Goal: Download file/media

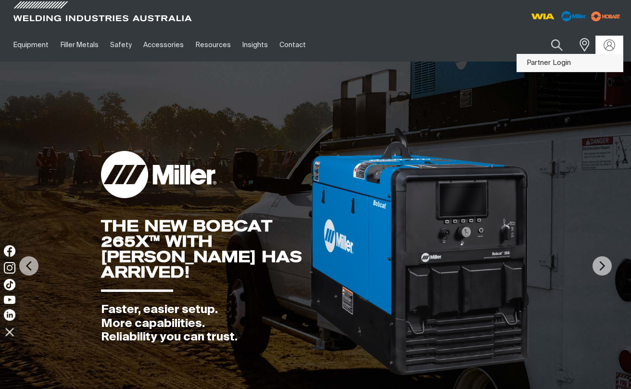
click at [565, 61] on link "Partner Login" at bounding box center [570, 63] width 106 height 18
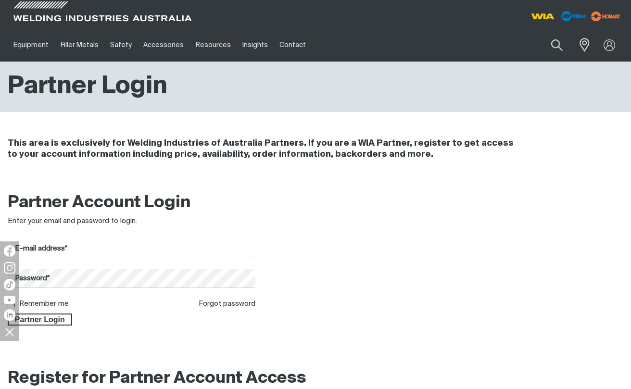
type input "weldandsafety@bigpond.com"
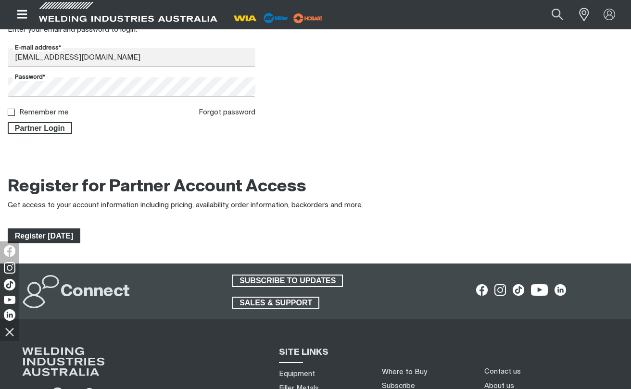
scroll to position [192, 0]
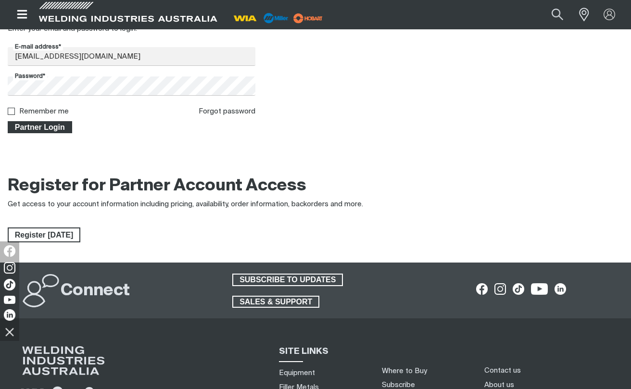
click at [42, 127] on span "Partner Login" at bounding box center [40, 127] width 63 height 13
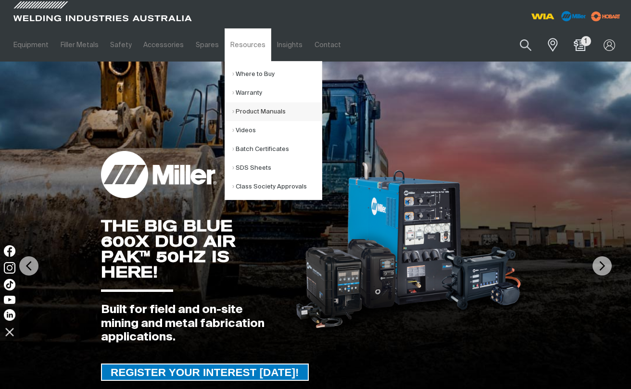
click at [250, 109] on link "Product Manuals" at bounding box center [276, 111] width 89 height 19
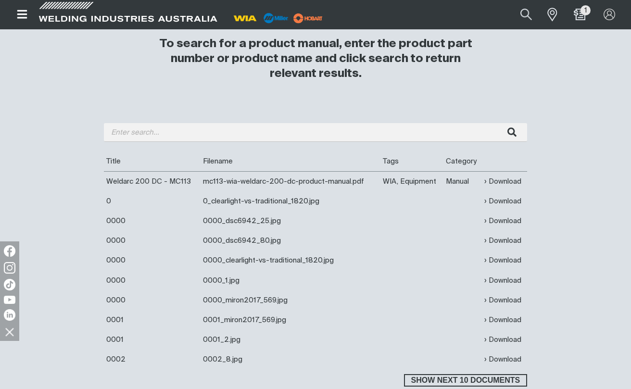
scroll to position [289, 0]
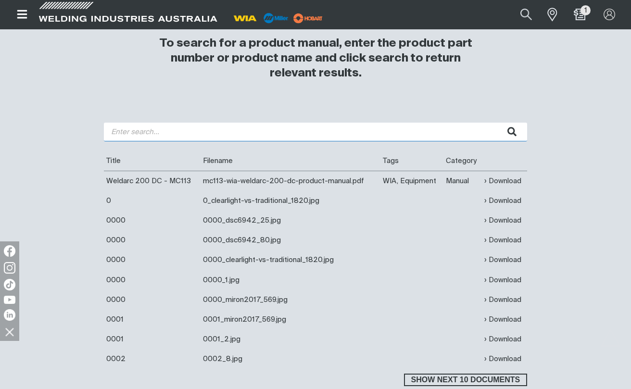
click at [166, 131] on input "search" at bounding box center [315, 132] width 423 height 19
type input "w65"
click at [497, 123] on button "submit" at bounding box center [512, 132] width 30 height 19
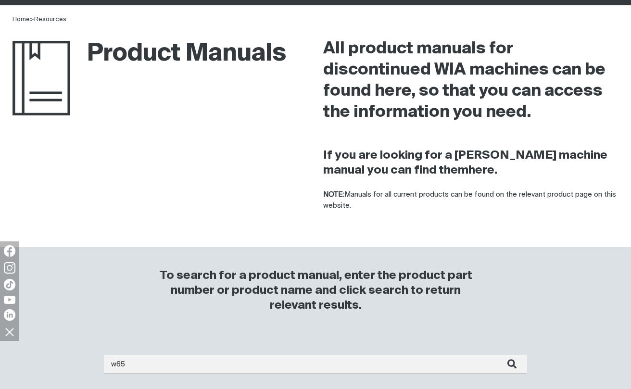
scroll to position [144, 0]
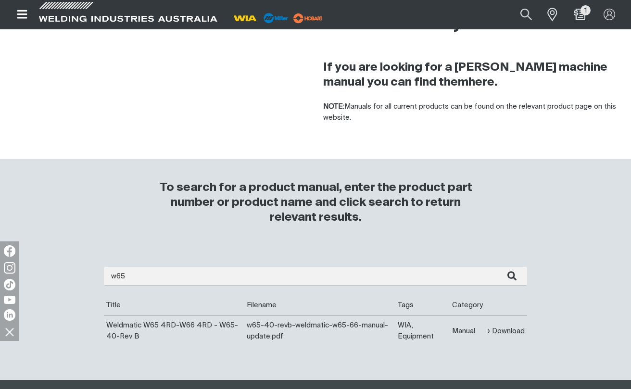
click at [508, 330] on link "Download" at bounding box center [506, 331] width 37 height 11
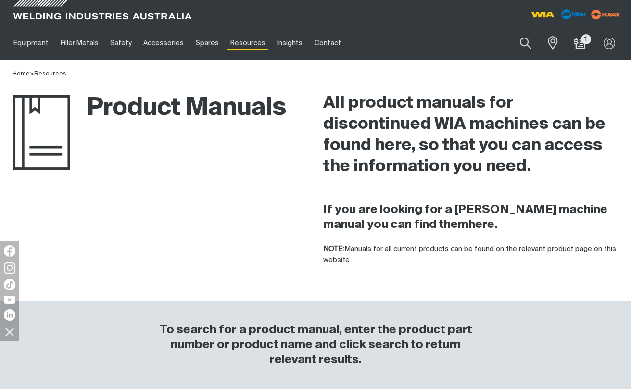
scroll to position [0, 0]
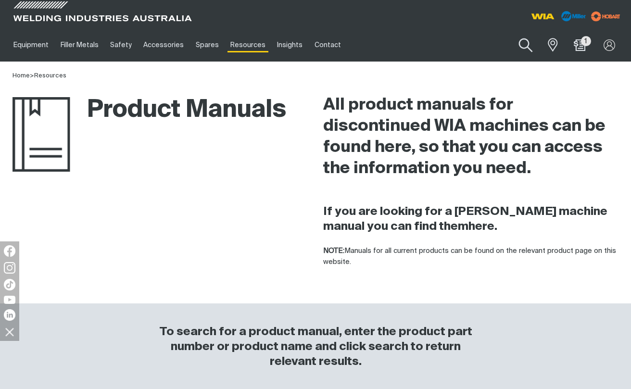
click at [528, 44] on button "Search products" at bounding box center [525, 45] width 39 height 27
click at [447, 48] on input "Search" at bounding box center [467, 45] width 148 height 22
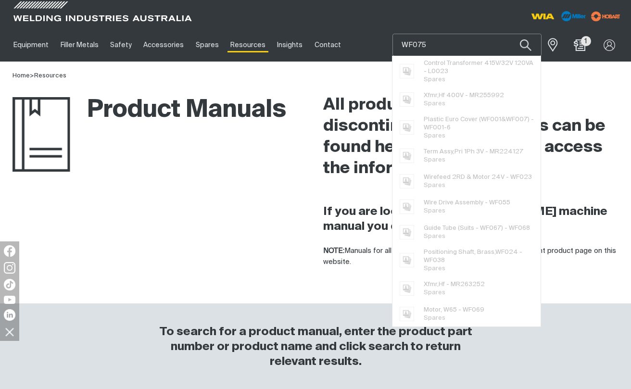
type input "WF075"
click at [509, 34] on button "Search products" at bounding box center [525, 45] width 33 height 23
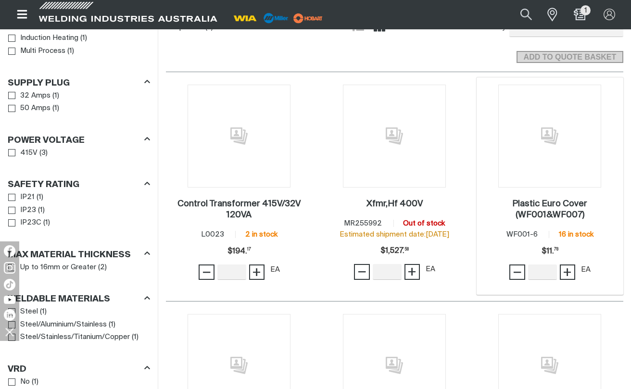
scroll to position [289, 0]
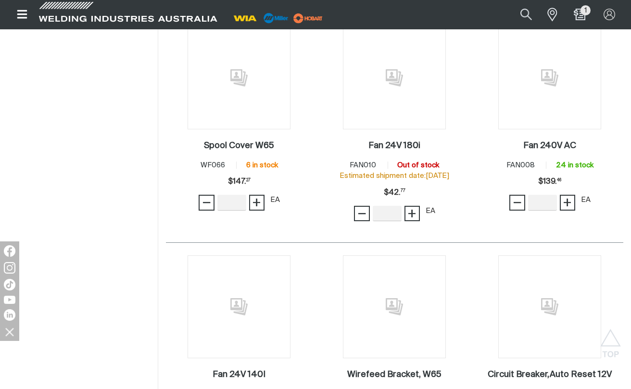
scroll to position [1780, 0]
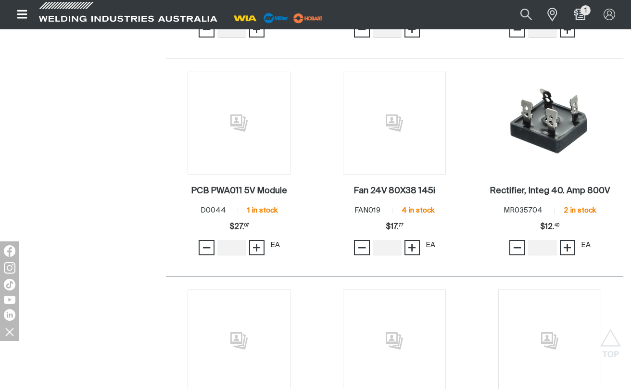
scroll to position [2309, 0]
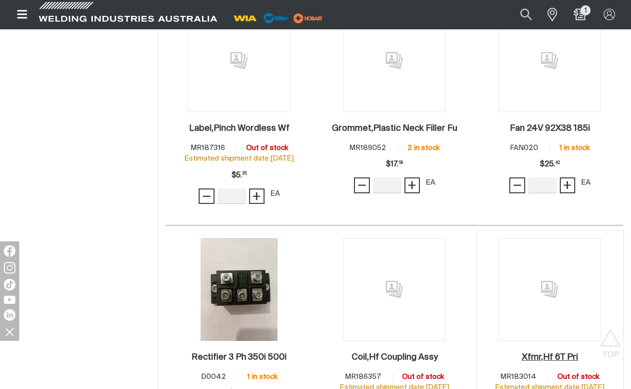
scroll to position [2502, 0]
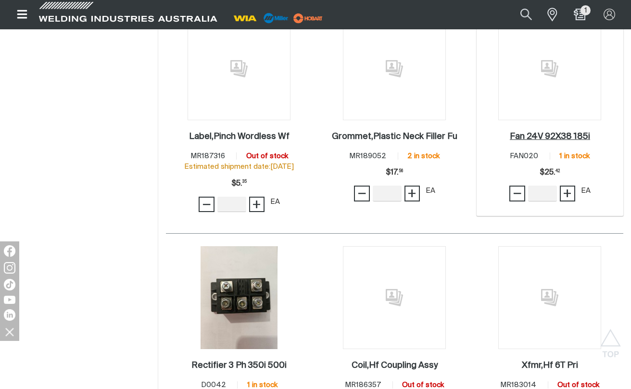
click at [556, 135] on h2 "Fan 24V 92X38 185i ." at bounding box center [550, 136] width 80 height 9
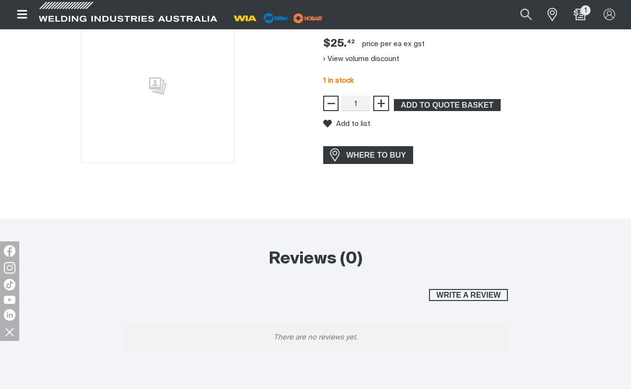
scroll to position [48, 0]
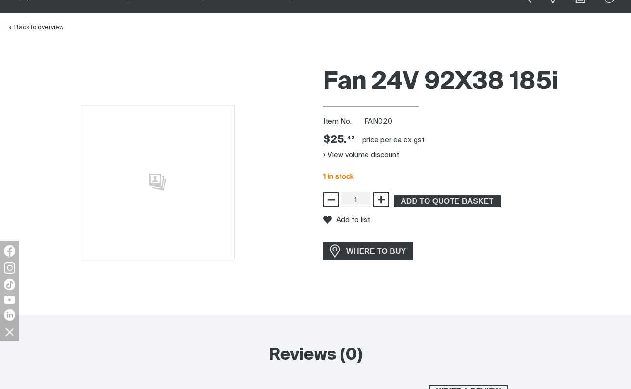
click at [153, 178] on img at bounding box center [158, 182] width 154 height 154
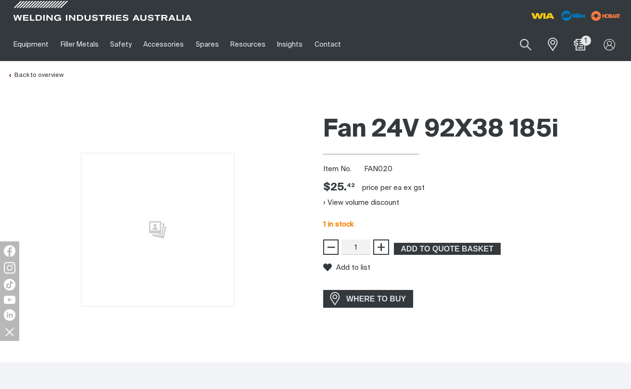
scroll to position [0, 0]
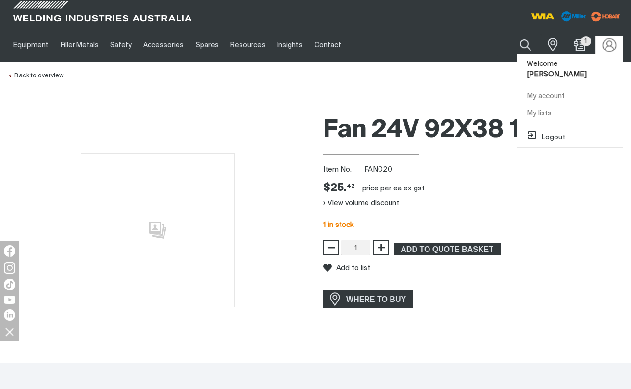
click at [611, 43] on img at bounding box center [610, 45] width 14 height 14
click at [556, 130] on button "Logout" at bounding box center [546, 136] width 38 height 12
